Goal: Contribute content: Contribute content

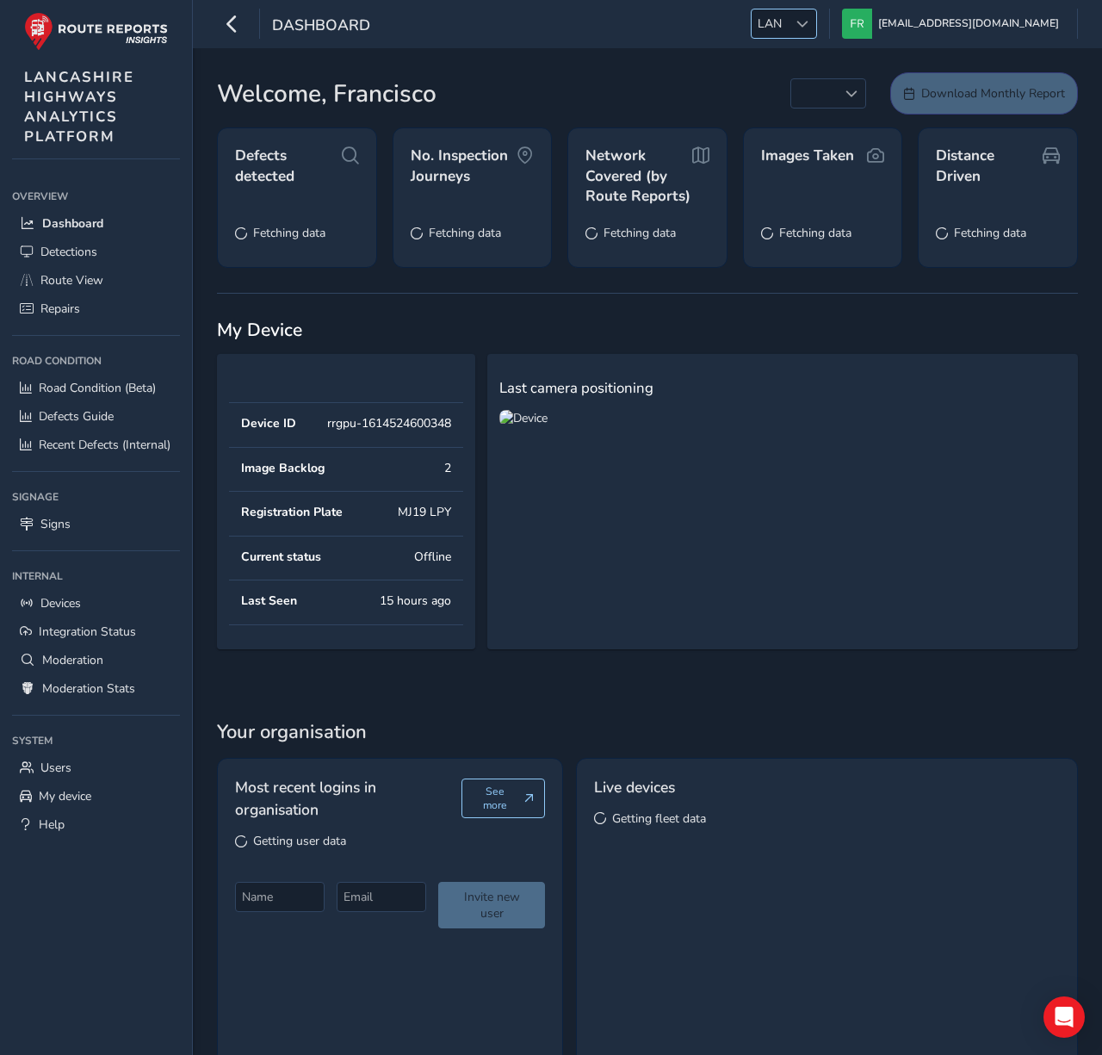
click at [788, 26] on span "LAN" at bounding box center [770, 23] width 36 height 28
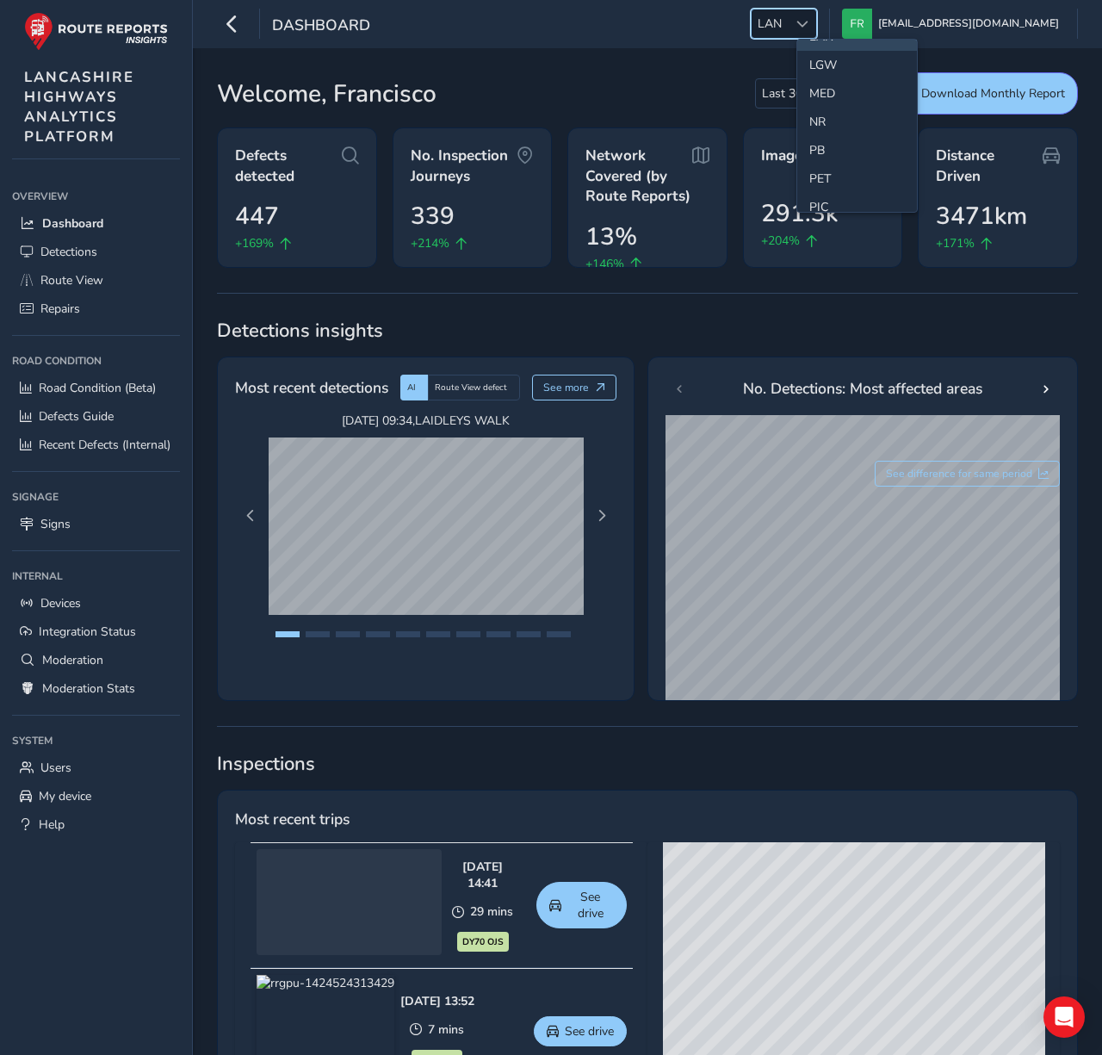
scroll to position [505, 0]
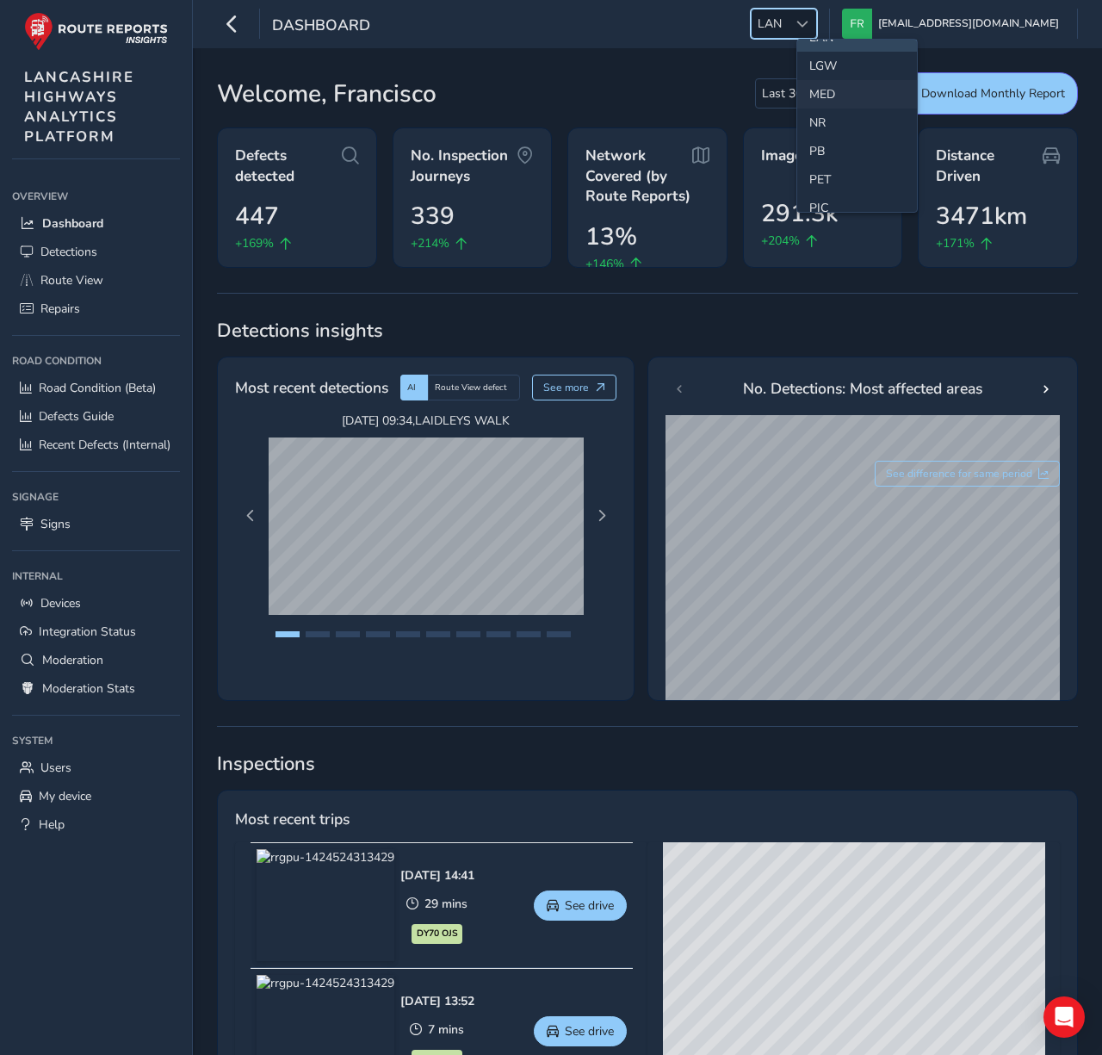
click at [831, 96] on li "MED" at bounding box center [857, 94] width 120 height 28
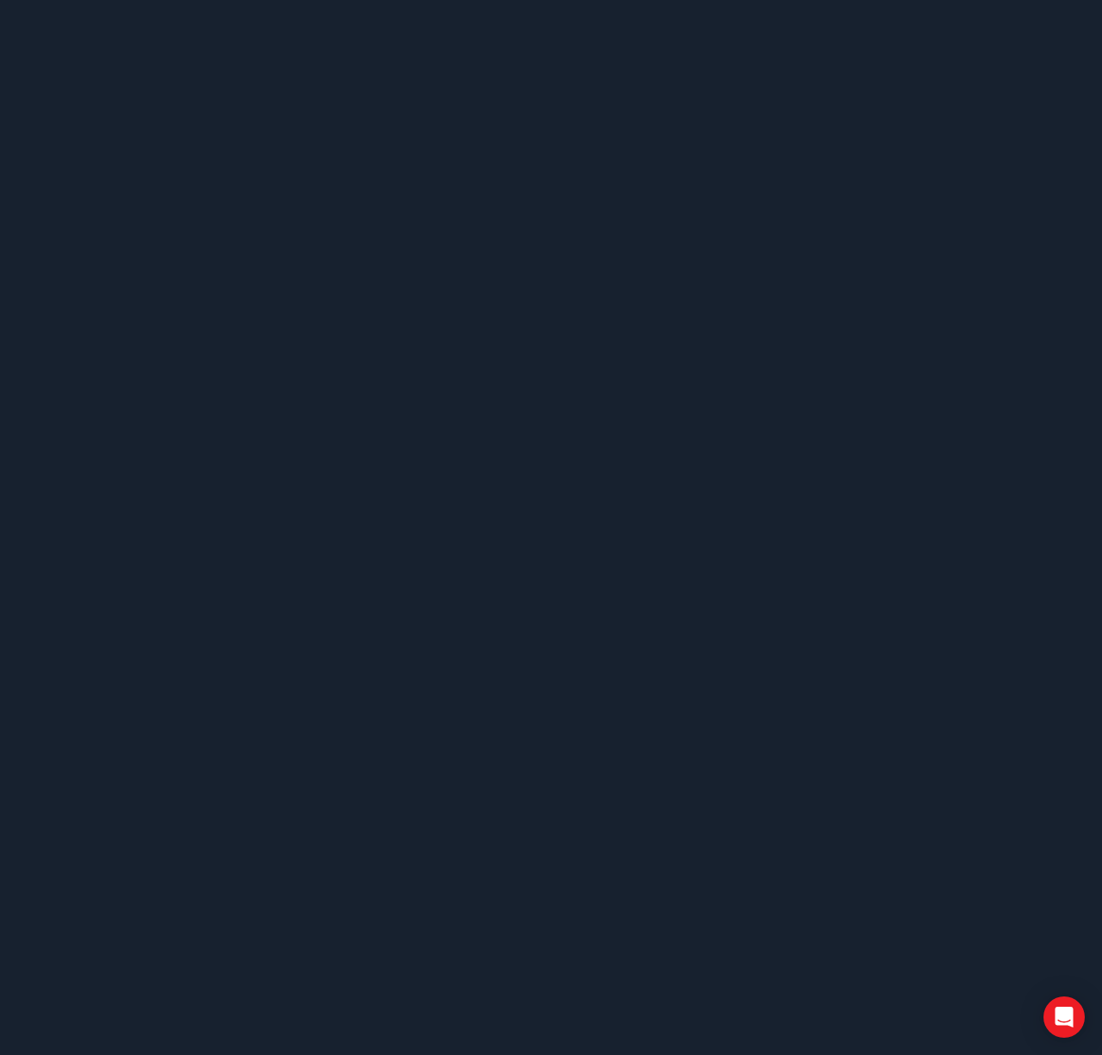
click at [422, 72] on body at bounding box center [551, 527] width 1102 height 1055
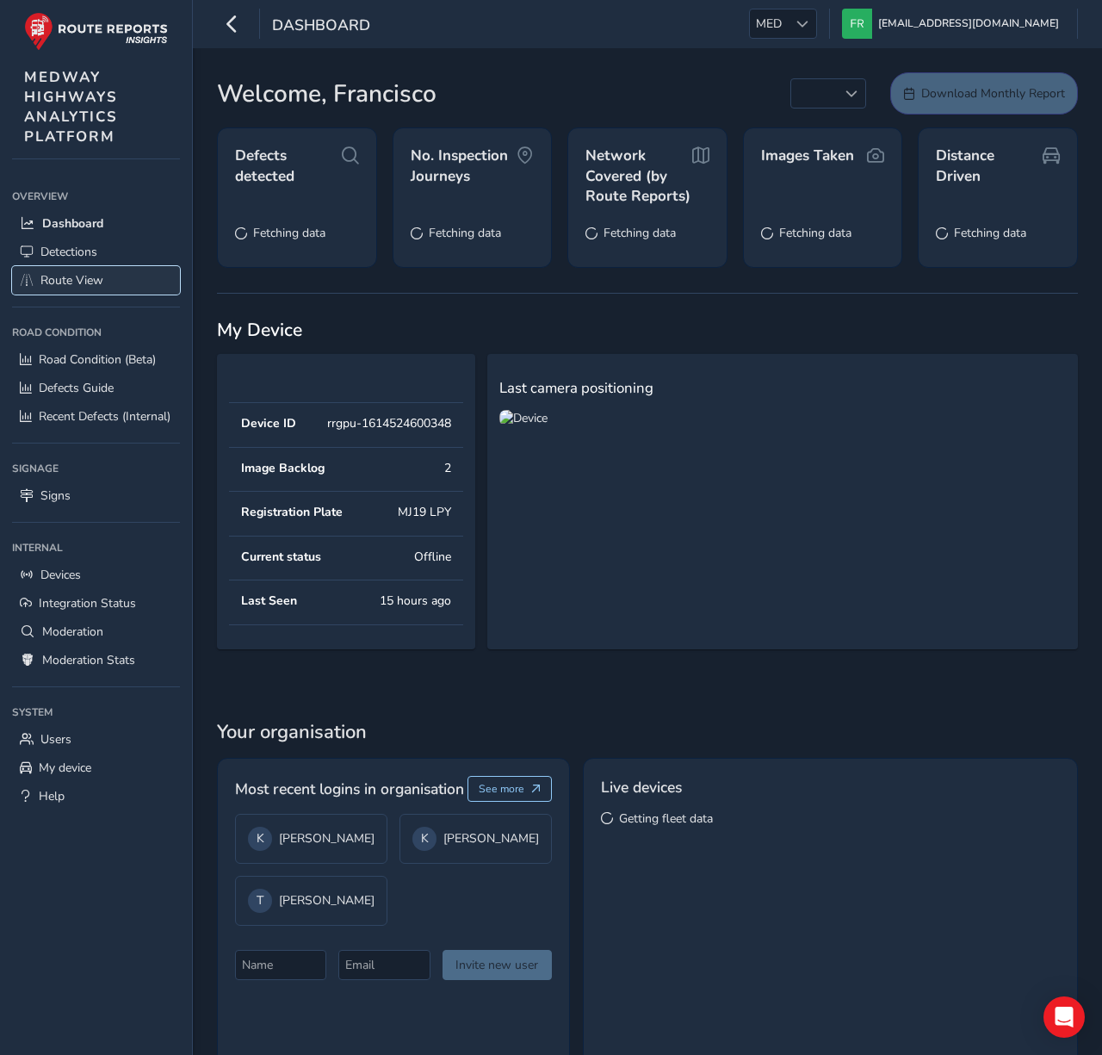
click at [90, 269] on link "Route View" at bounding box center [96, 280] width 168 height 28
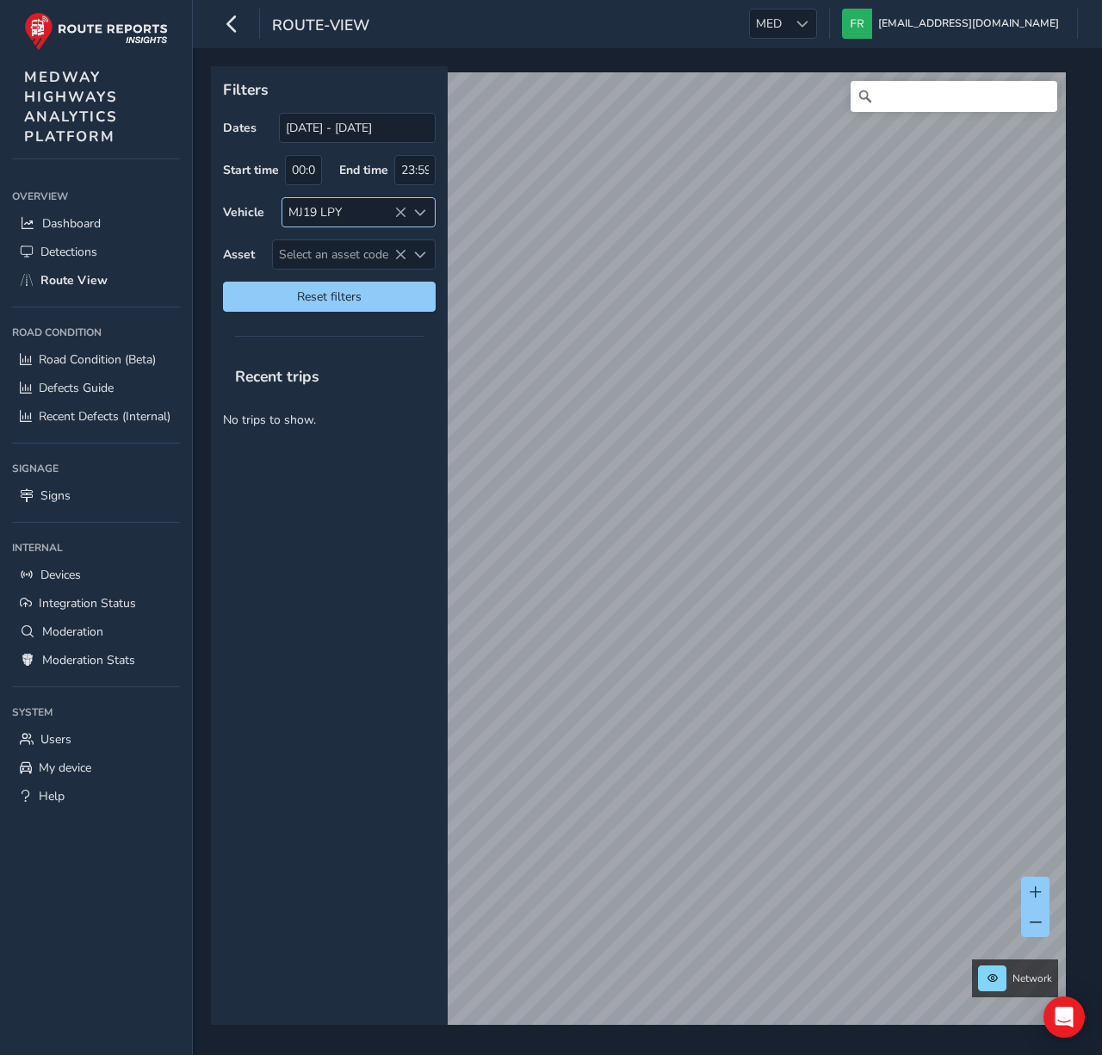
click at [399, 213] on icon at bounding box center [400, 213] width 12 height 12
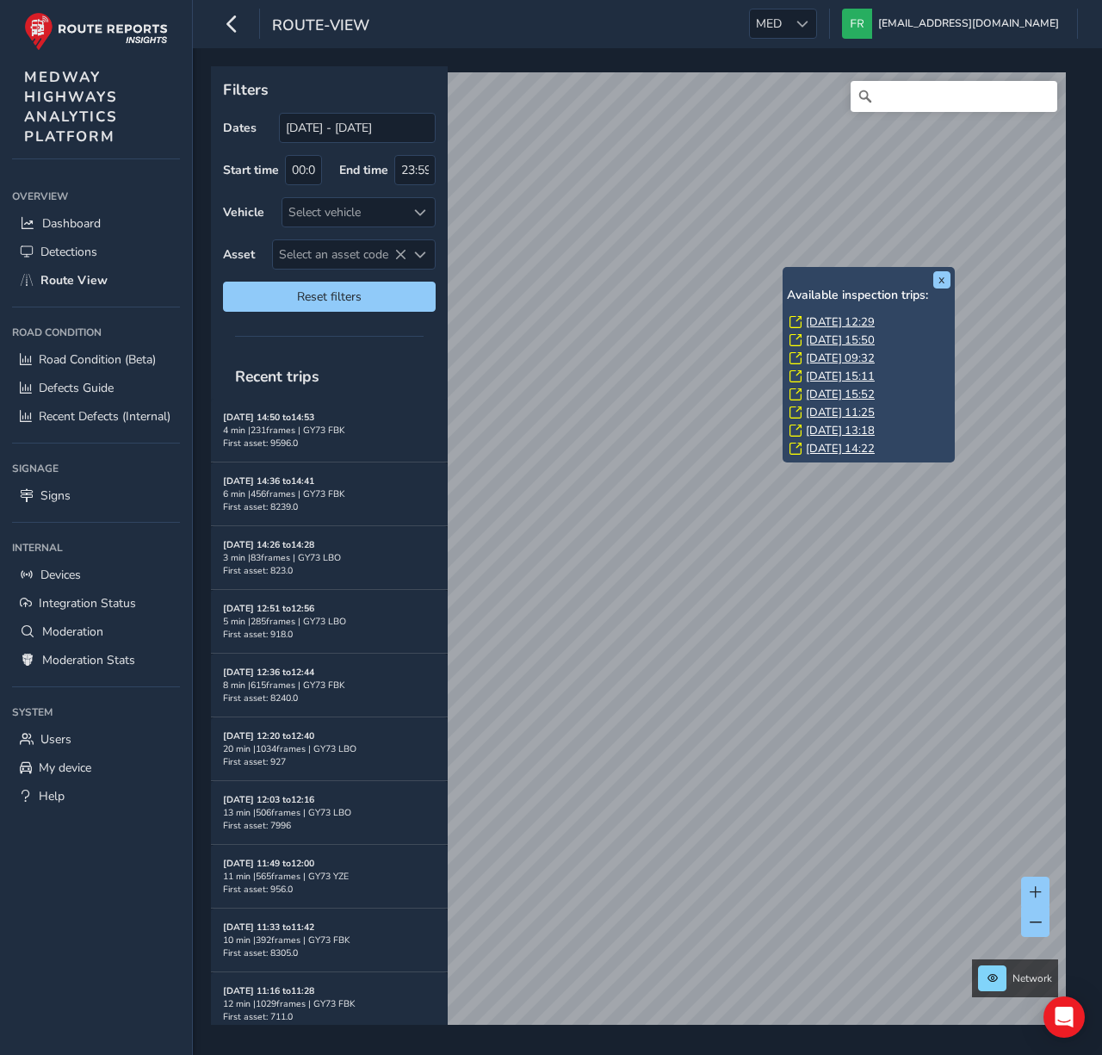
click at [839, 449] on link "Tue, 22 Jul, 14:22" at bounding box center [840, 448] width 69 height 15
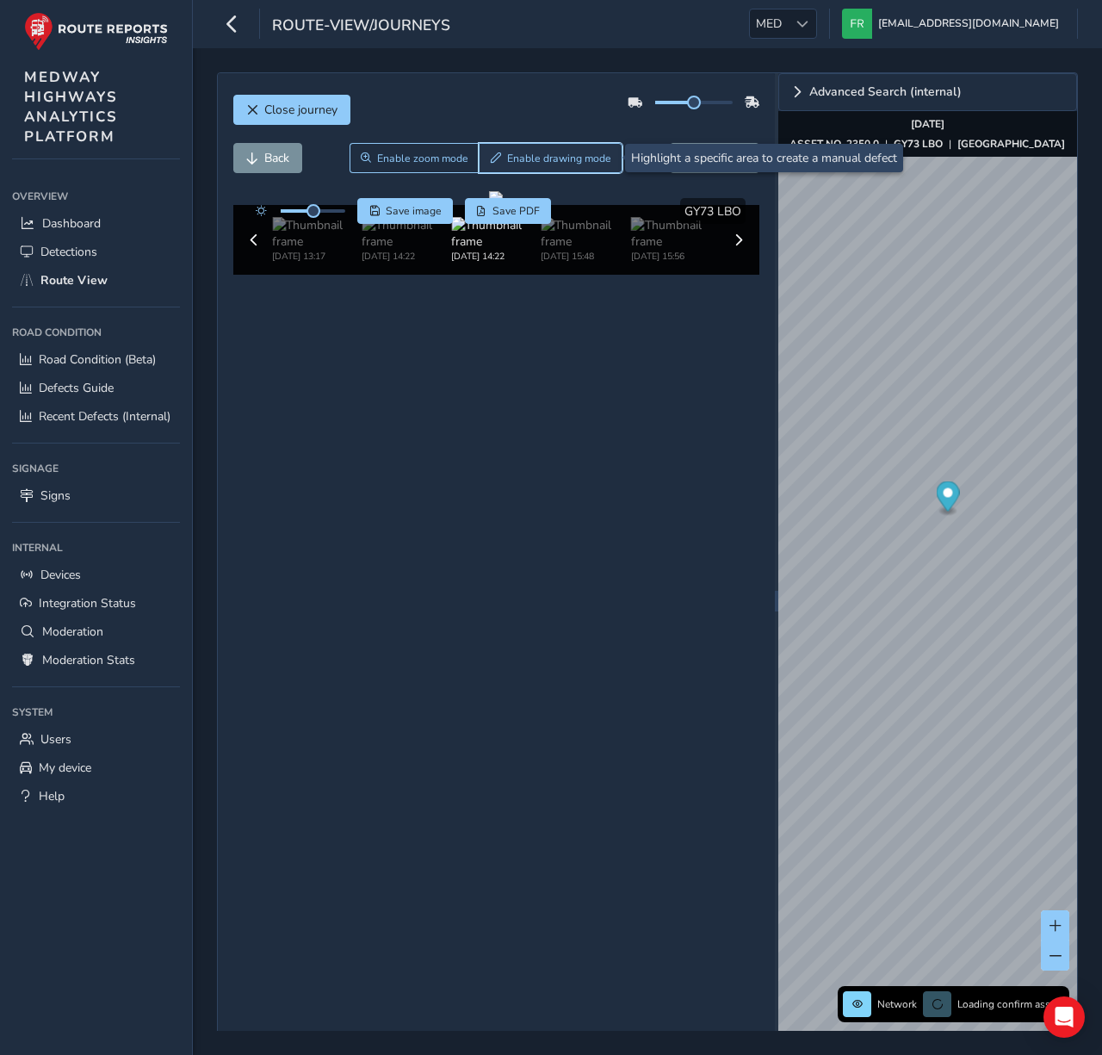
click at [598, 159] on span "Enable drawing mode" at bounding box center [559, 159] width 104 height 14
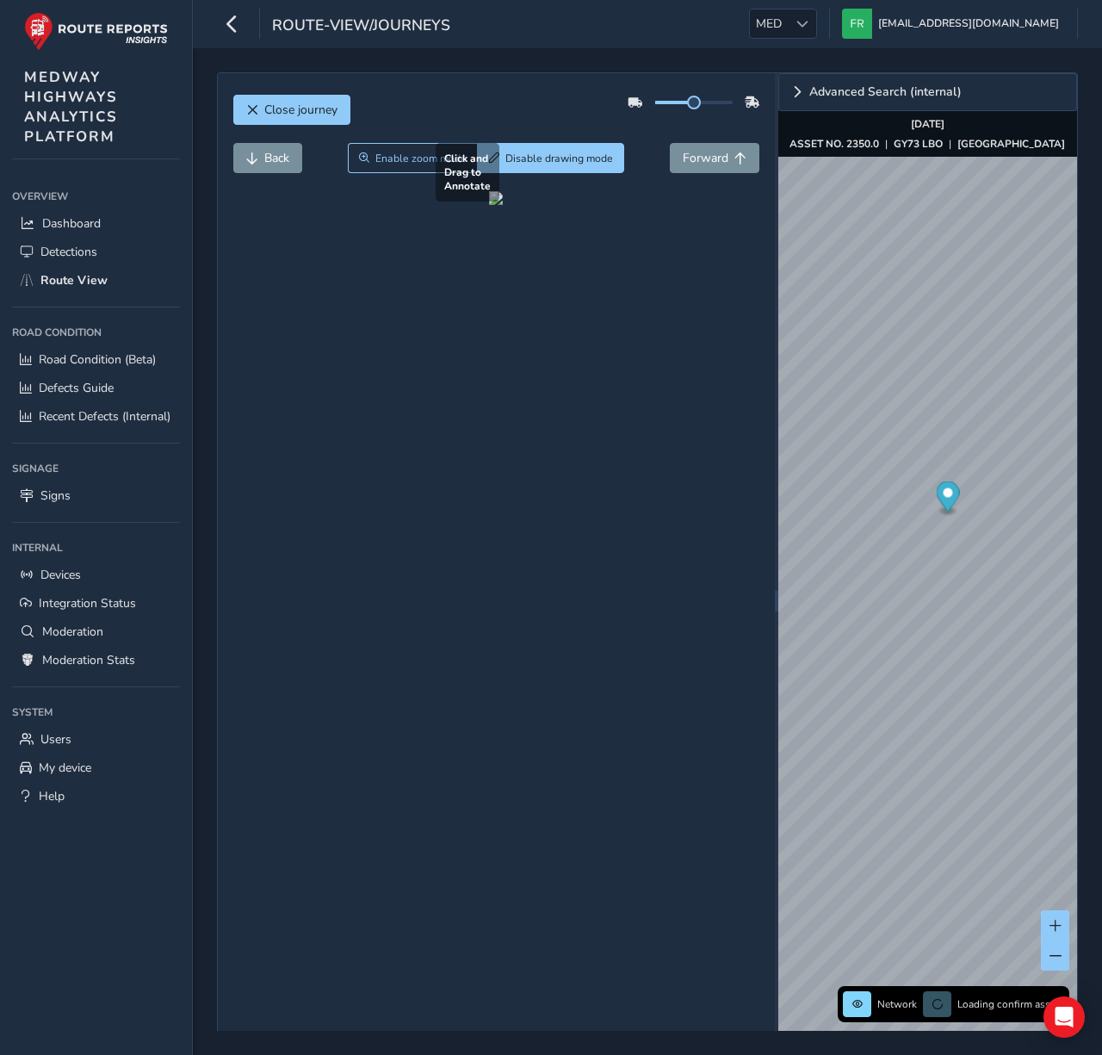
drag, startPoint x: 495, startPoint y: 344, endPoint x: 528, endPoint y: 374, distance: 44.5
click at [503, 205] on div at bounding box center [496, 198] width 14 height 14
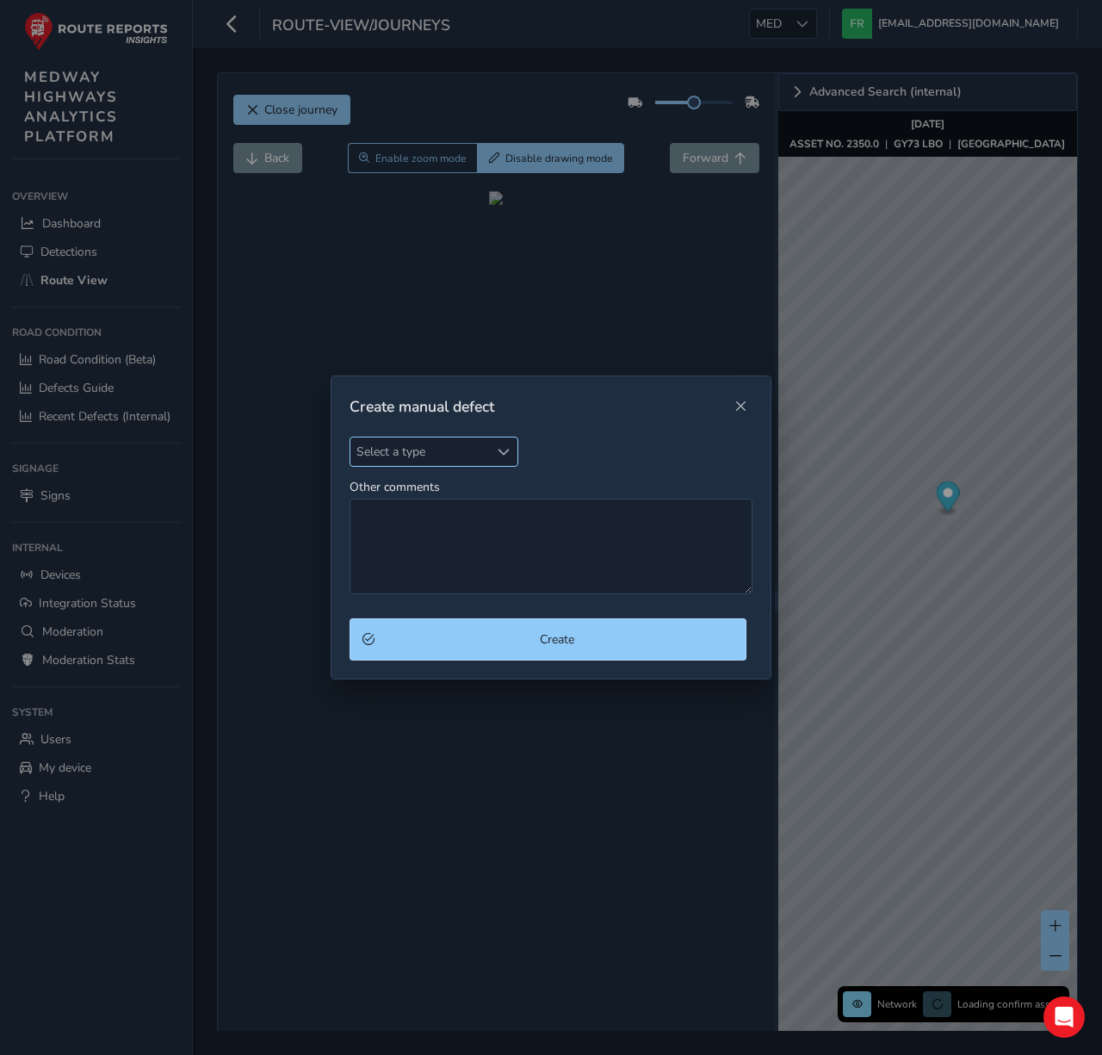
drag, startPoint x: 464, startPoint y: 447, endPoint x: 464, endPoint y: 457, distance: 10.3
click at [464, 448] on span "Select a type" at bounding box center [419, 451] width 139 height 28
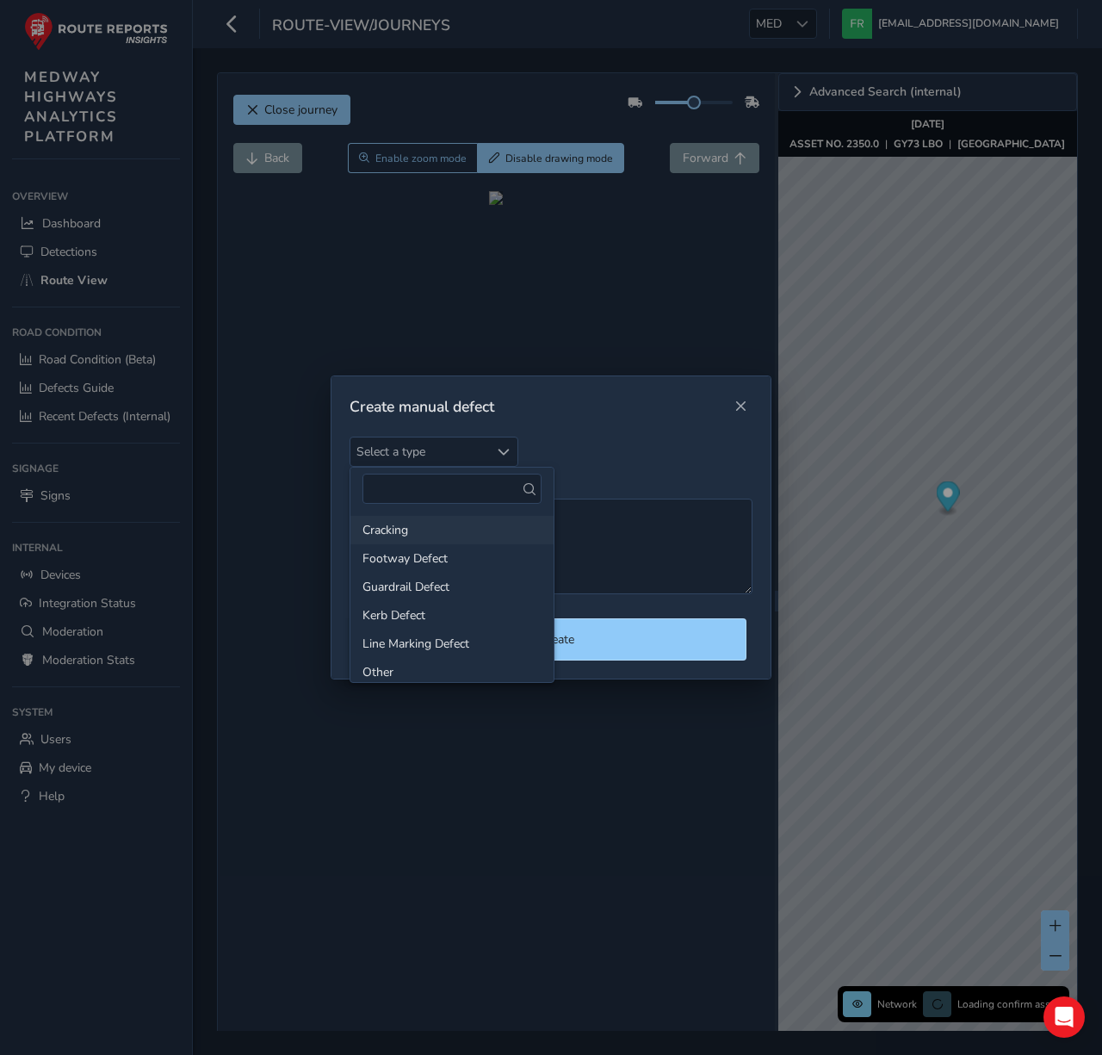
click at [468, 532] on li "Cracking" at bounding box center [451, 530] width 203 height 28
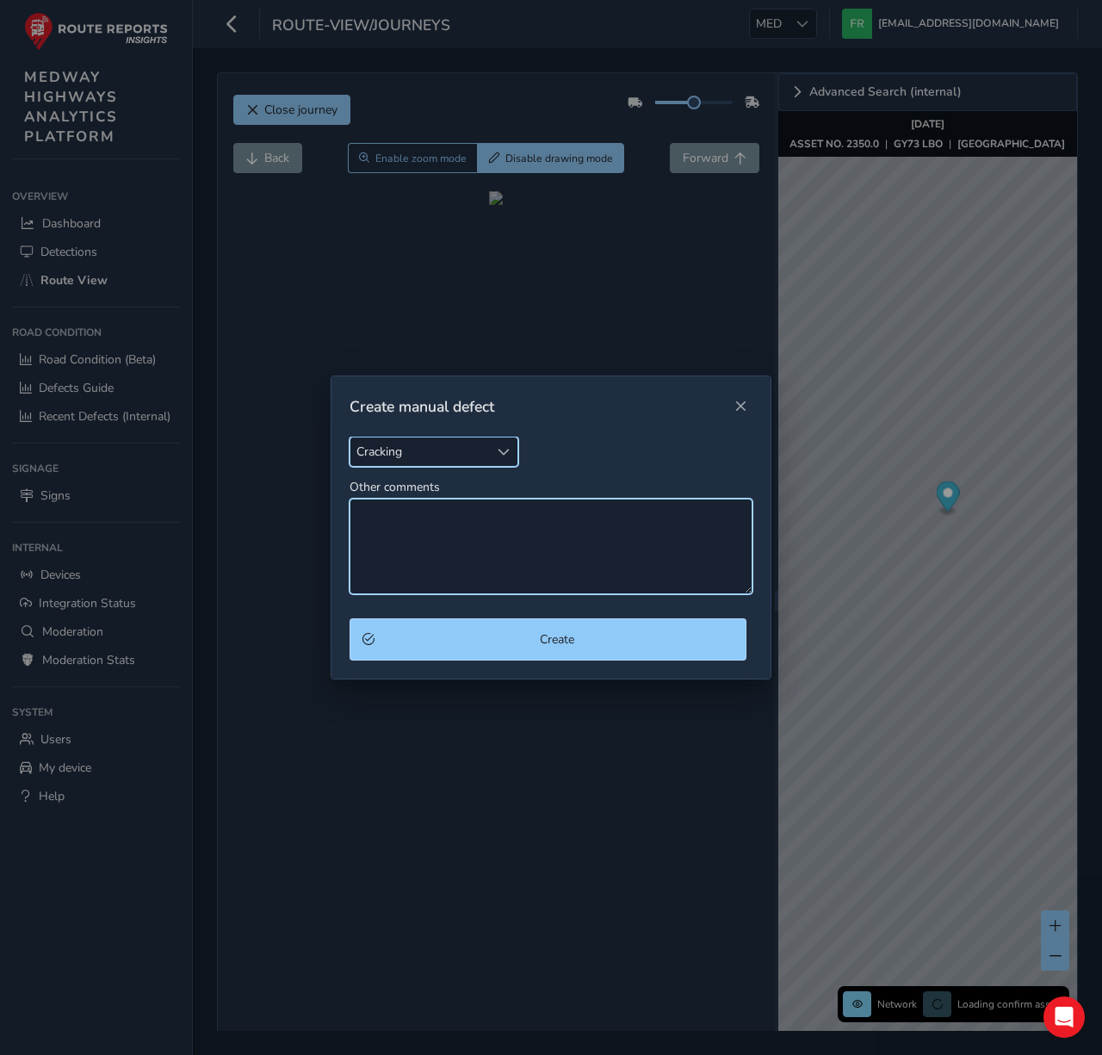
click at [585, 537] on textarea "Other comments" at bounding box center [550, 546] width 403 height 96
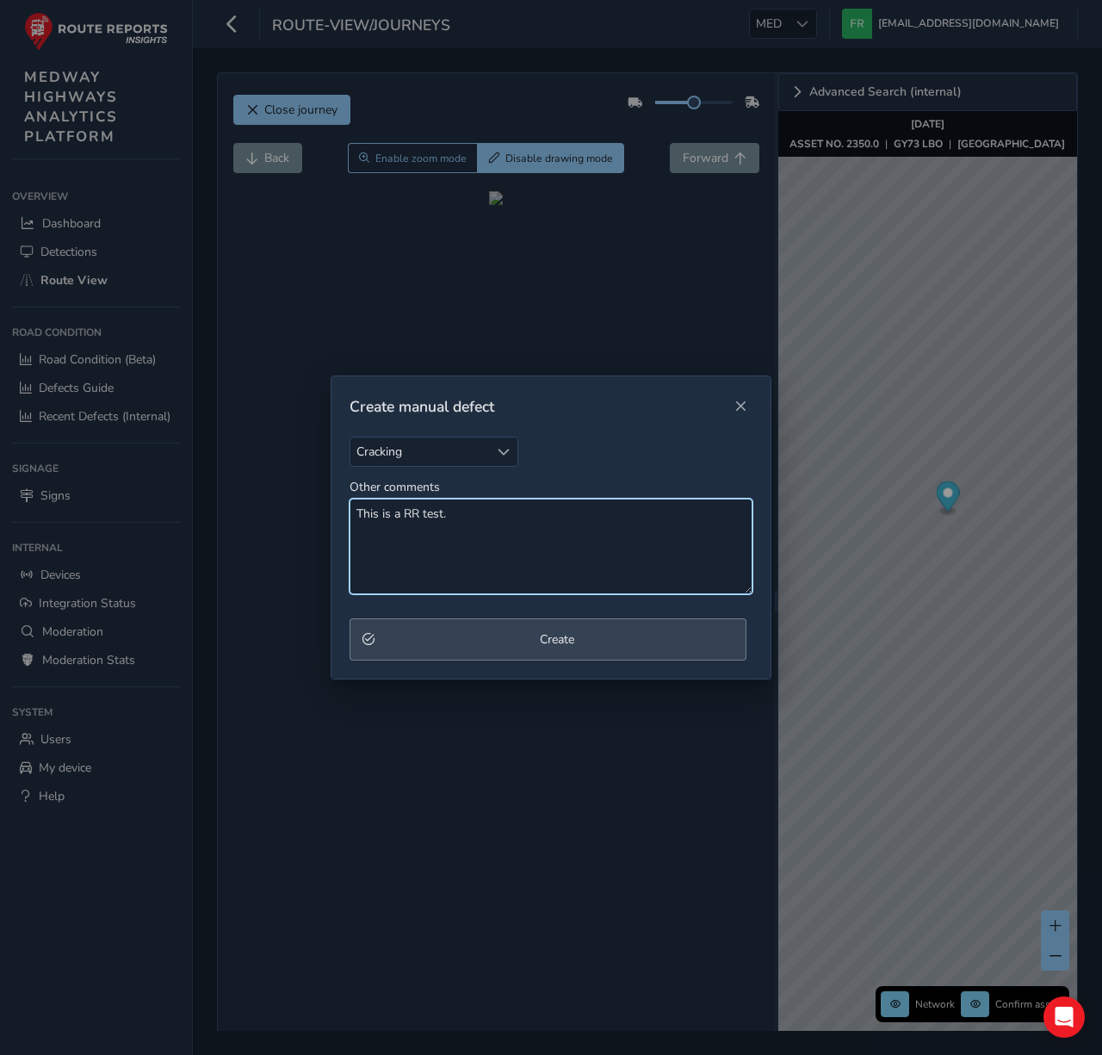
type textarea "This is a RR test."
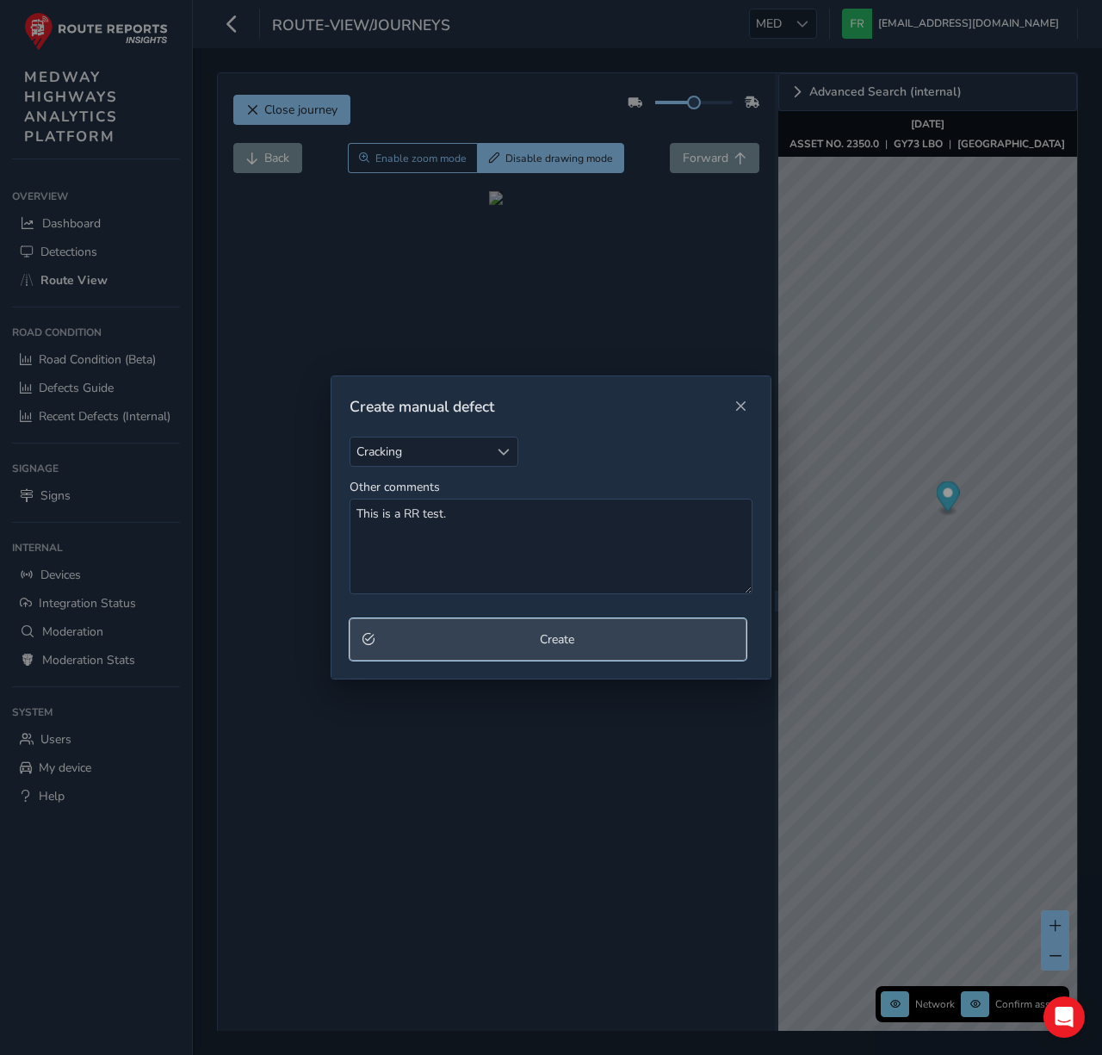
click at [630, 646] on span "Create" at bounding box center [556, 639] width 353 height 16
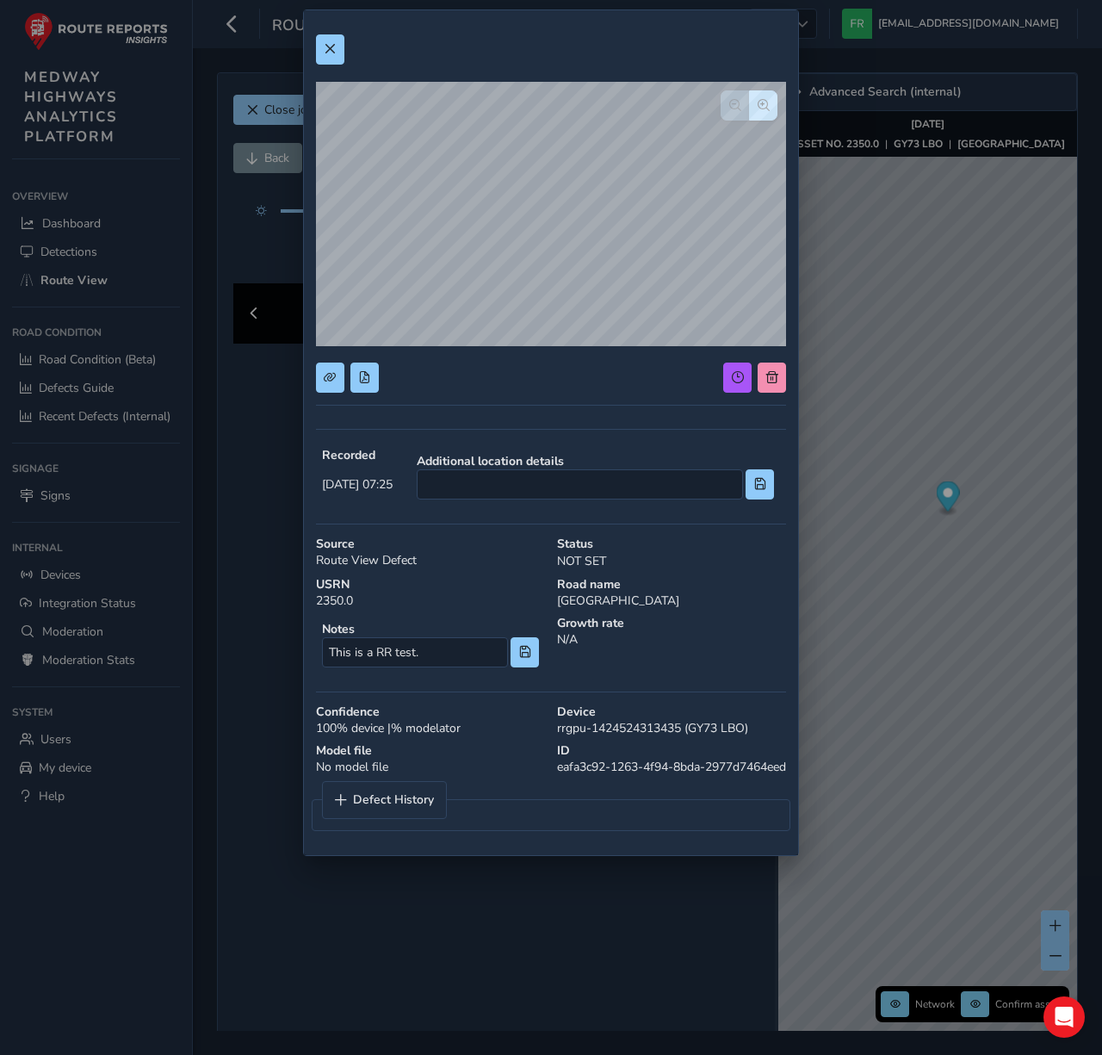
click at [388, 430] on div "Recorded Aug 13 2025, 07:25 Additional location details Source Route View Defec…" at bounding box center [551, 432] width 470 height 821
click at [597, 781] on div "ID eafa3c92-1263-4f94-8bda-2977d7464eed" at bounding box center [671, 758] width 241 height 45
drag, startPoint x: 635, startPoint y: 783, endPoint x: 557, endPoint y: 771, distance: 79.3
click at [557, 771] on div "ID eafa3c92-1263-4f94-8bda-2977d7464eed" at bounding box center [671, 758] width 241 height 45
copy div "eafa3c92-1263-4f94-8bda-2977d7464ee"
